Goal: Navigation & Orientation: Find specific page/section

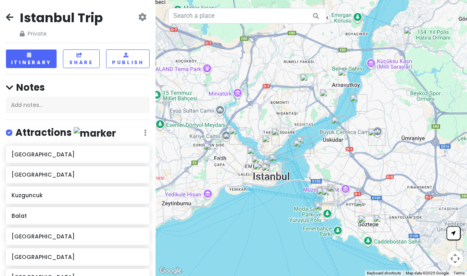
click at [8, 24] on div "Istanbul Trip Private Change Dates Make a Copy Delete Trip Go Pro ⚡️ Give Feedb…" at bounding box center [78, 23] width 144 height 28
click at [13, 16] on icon at bounding box center [10, 17] width 8 height 6
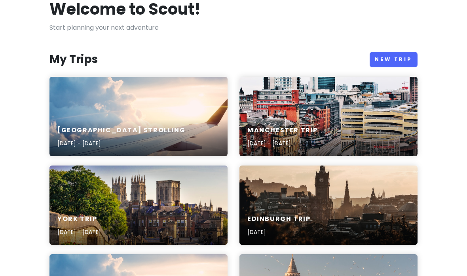
scroll to position [80, 0]
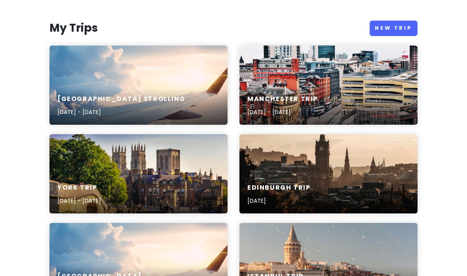
click at [216, 164] on div "York Trip [DATE] - [DATE]" at bounding box center [138, 173] width 178 height 79
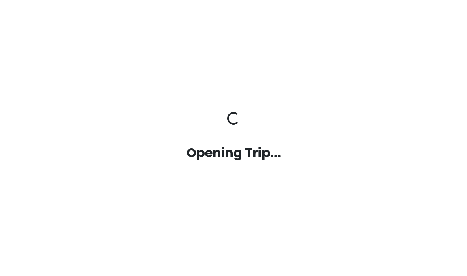
scroll to position [30, 0]
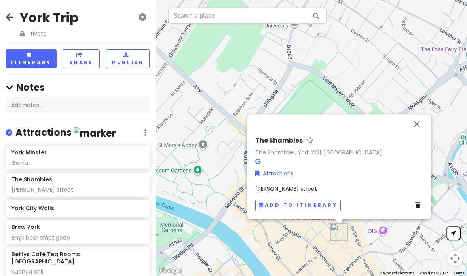
click at [423, 114] on button "Close" at bounding box center [416, 123] width 19 height 19
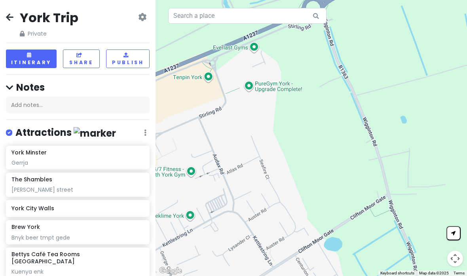
scroll to position [0, 0]
click at [9, 19] on icon at bounding box center [10, 17] width 8 height 6
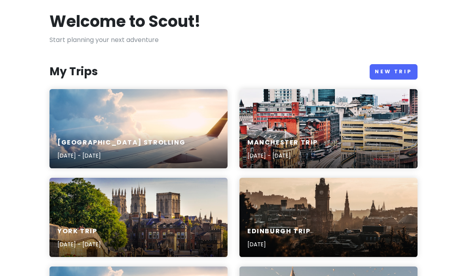
click at [362, 203] on div "Edinburgh Trip [DATE]" at bounding box center [328, 217] width 178 height 79
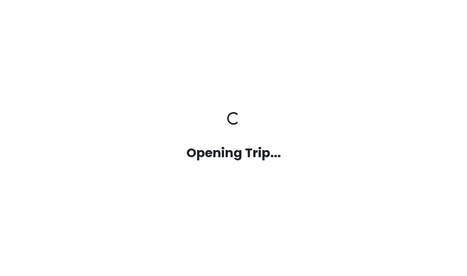
scroll to position [30, 0]
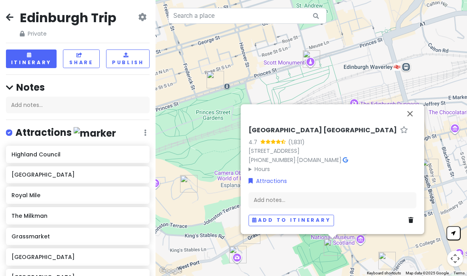
click at [407, 104] on button "Close" at bounding box center [409, 113] width 19 height 19
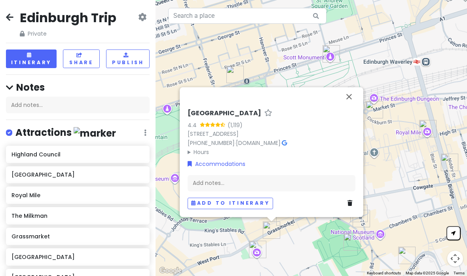
click at [349, 87] on button "Close" at bounding box center [348, 96] width 19 height 19
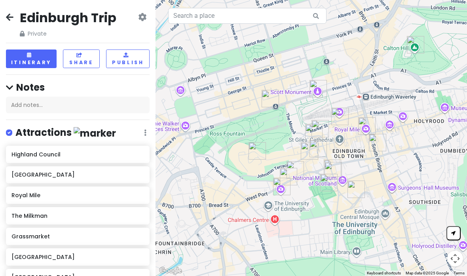
scroll to position [0, 0]
click at [11, 17] on icon at bounding box center [10, 17] width 8 height 6
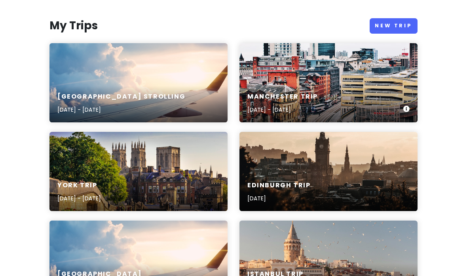
click at [350, 92] on div "Manchester Trip [DATE] - [DATE]" at bounding box center [328, 104] width 178 height 38
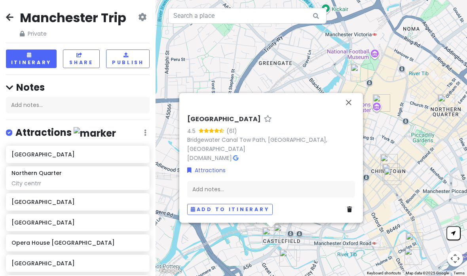
click at [357, 99] on button "Close" at bounding box center [348, 102] width 19 height 19
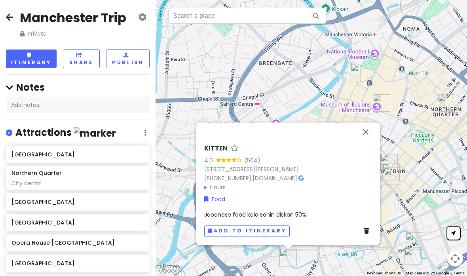
click at [366, 122] on button "Close" at bounding box center [365, 131] width 19 height 19
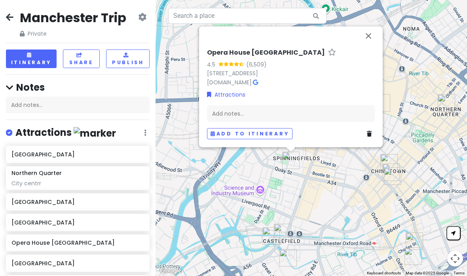
click at [373, 26] on button "Close" at bounding box center [368, 35] width 19 height 19
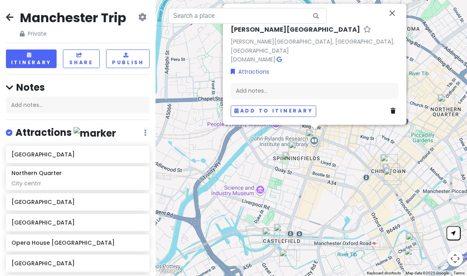
click at [389, 11] on button "Close" at bounding box center [392, 13] width 19 height 19
